Goal: Navigation & Orientation: Find specific page/section

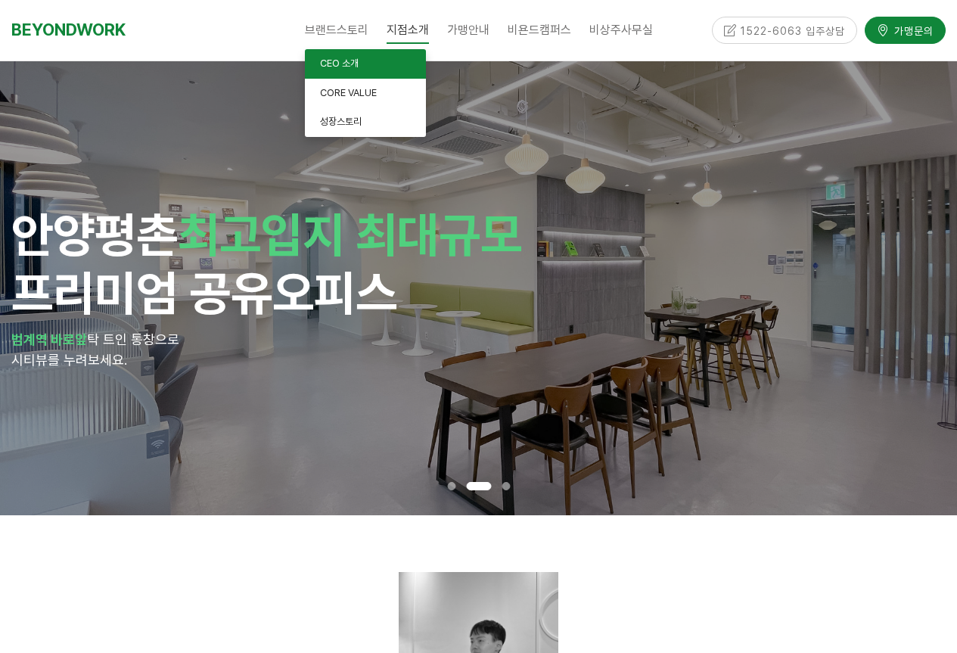
click at [334, 57] on span "CEO 소개" at bounding box center [339, 62] width 39 height 11
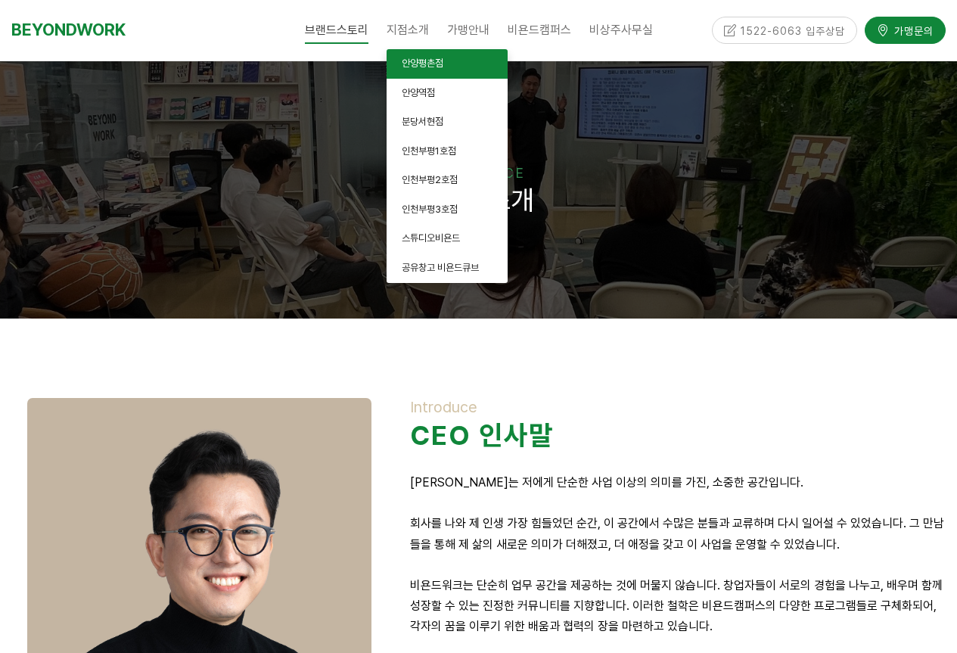
click at [422, 67] on span "안양평촌점" at bounding box center [423, 62] width 42 height 11
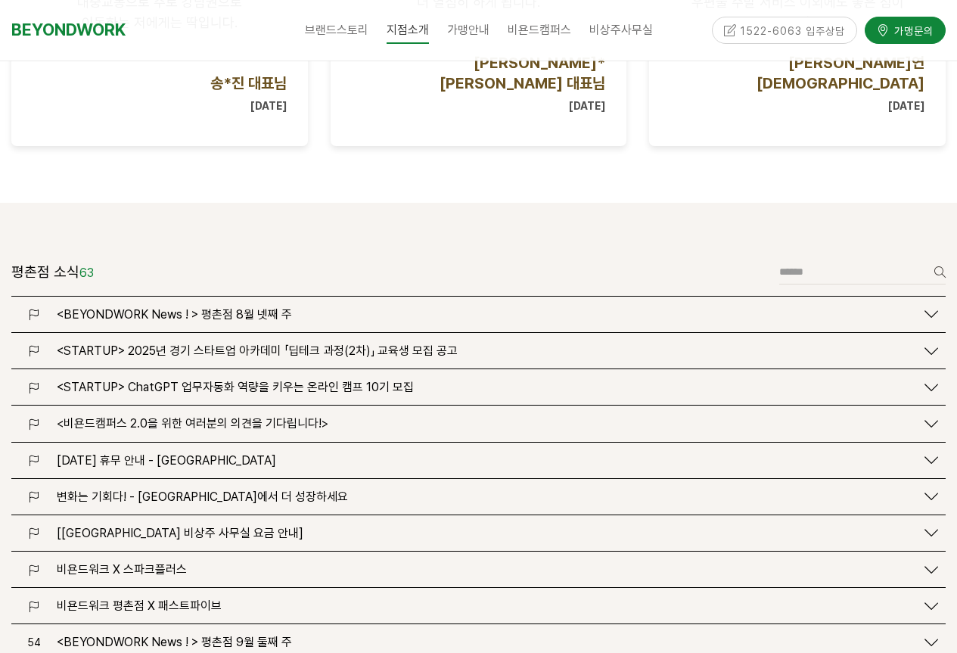
scroll to position [1739, 0]
click at [930, 306] on icon at bounding box center [931, 313] width 14 height 14
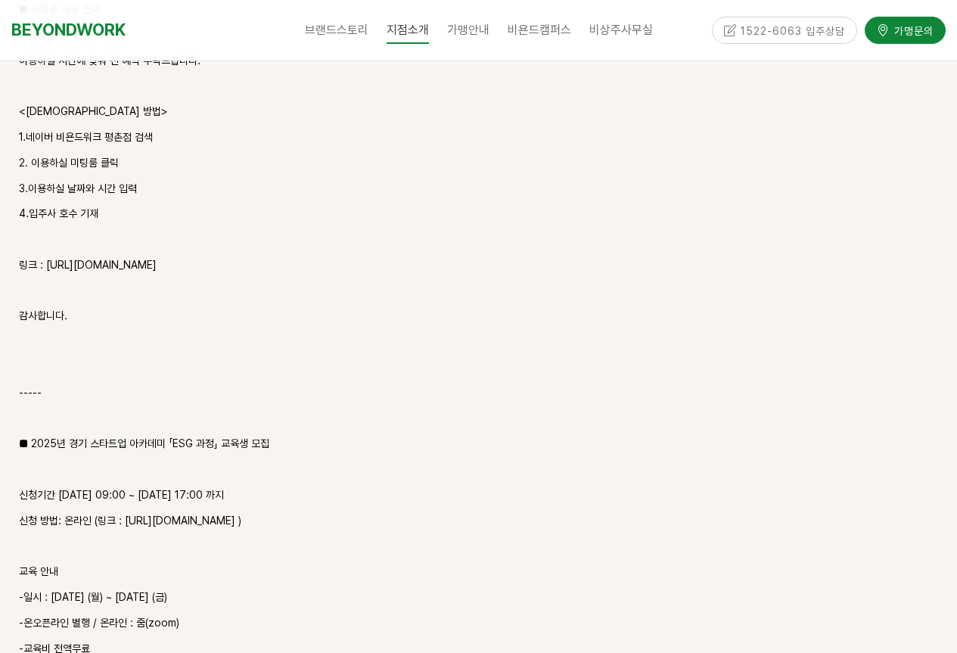
scroll to position [2269, 0]
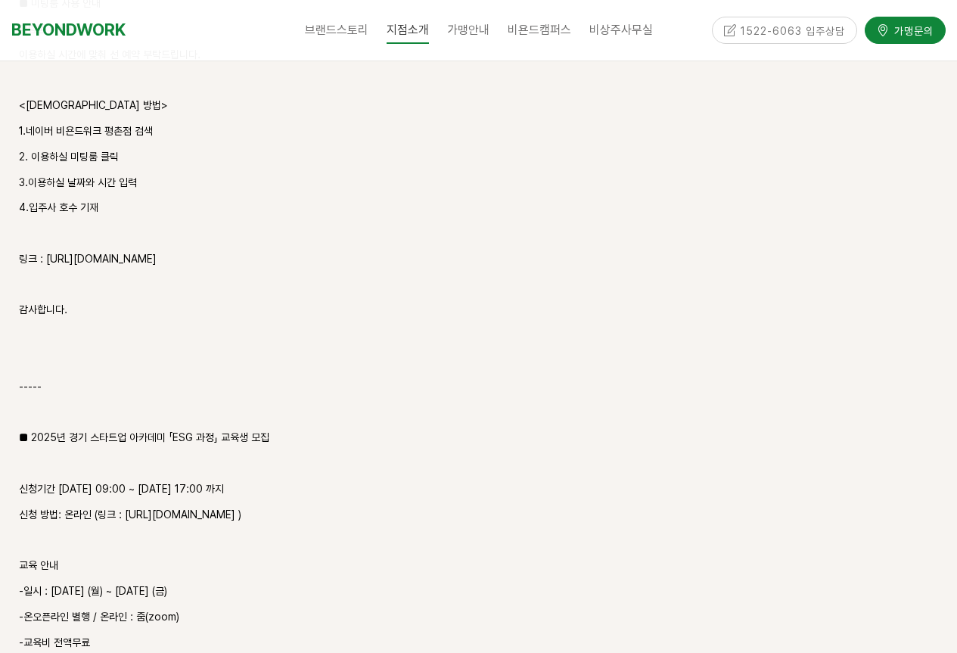
drag, startPoint x: 162, startPoint y: 218, endPoint x: 45, endPoint y: 218, distance: 116.5
click at [45, 250] on p "링크 : [URL][DOMAIN_NAME]" at bounding box center [478, 259] width 919 height 18
click at [172, 250] on p "링크 : [URL][DOMAIN_NAME]" at bounding box center [478, 259] width 919 height 18
drag, startPoint x: 161, startPoint y: 225, endPoint x: 45, endPoint y: 225, distance: 116.5
click at [45, 250] on p "링크 : [URL][DOMAIN_NAME]" at bounding box center [478, 259] width 919 height 18
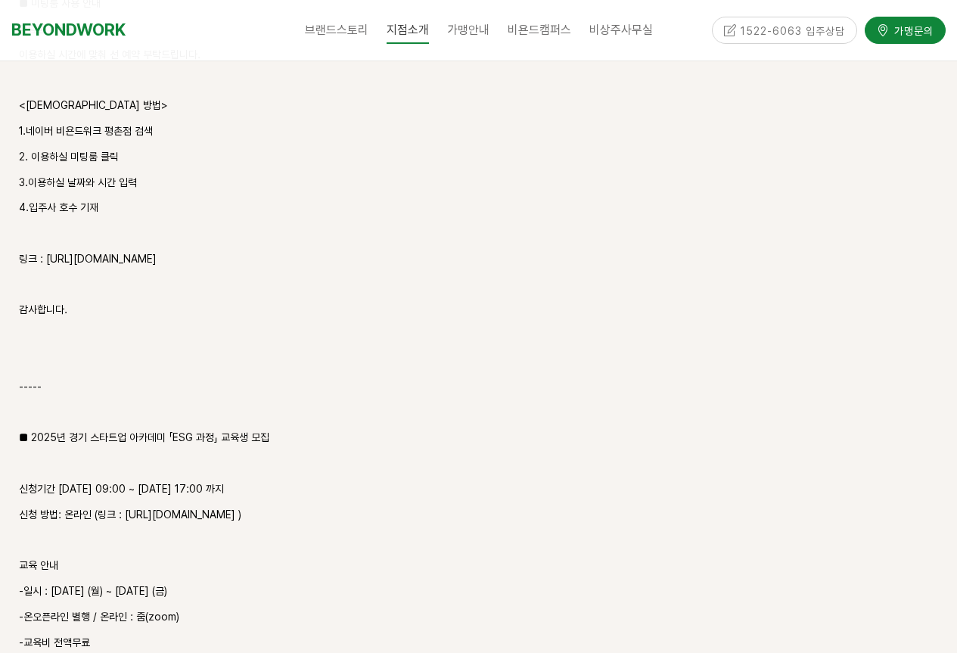
click at [112, 250] on p "링크 : [URL][DOMAIN_NAME]" at bounding box center [478, 259] width 919 height 18
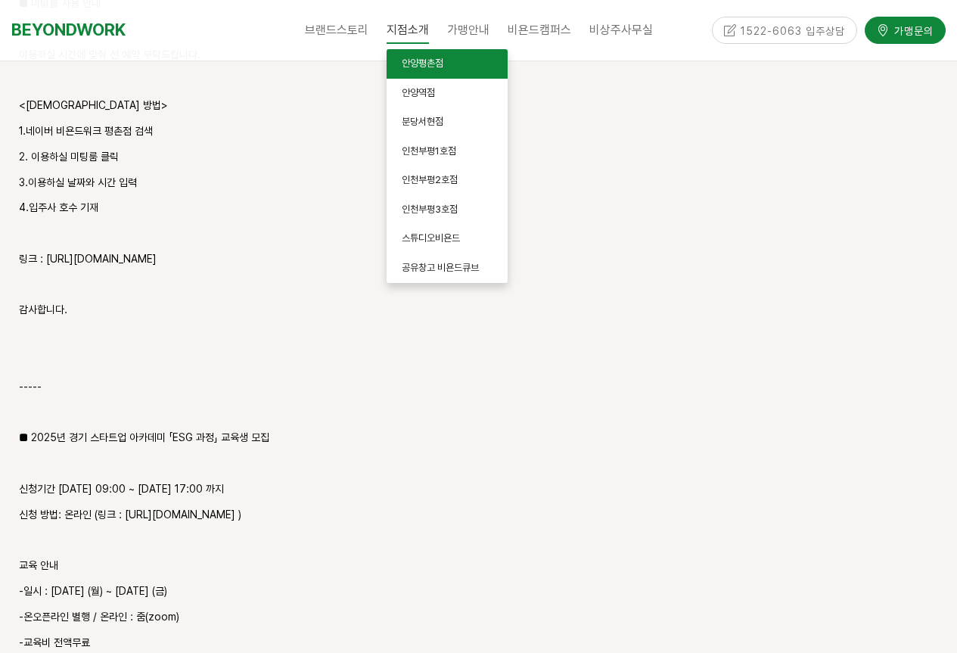
click at [417, 67] on span "안양평촌점" at bounding box center [423, 62] width 42 height 11
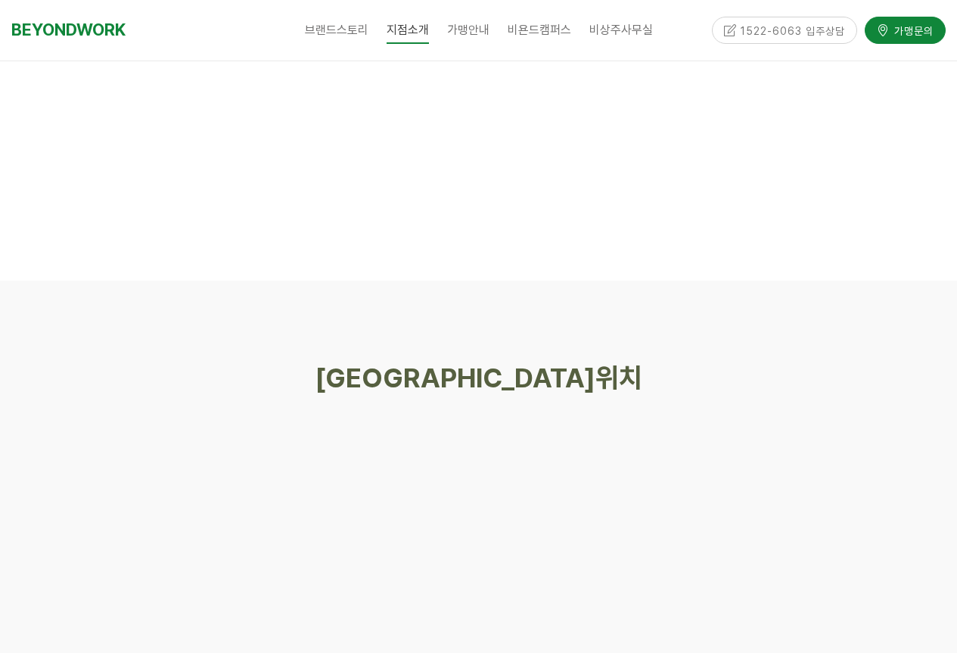
scroll to position [7411, 0]
